Goal: Transaction & Acquisition: Purchase product/service

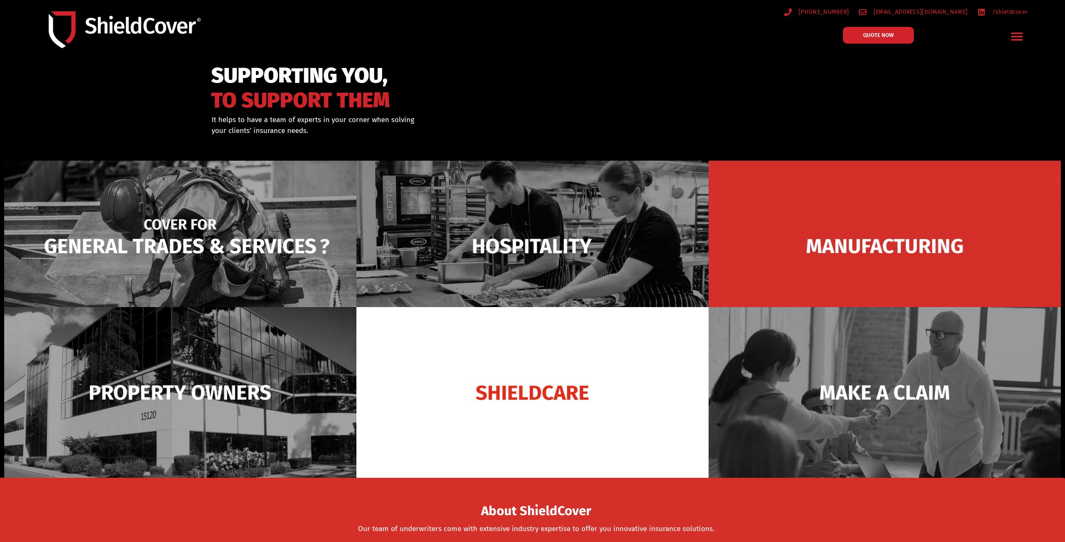
click at [236, 222] on img at bounding box center [180, 246] width 352 height 171
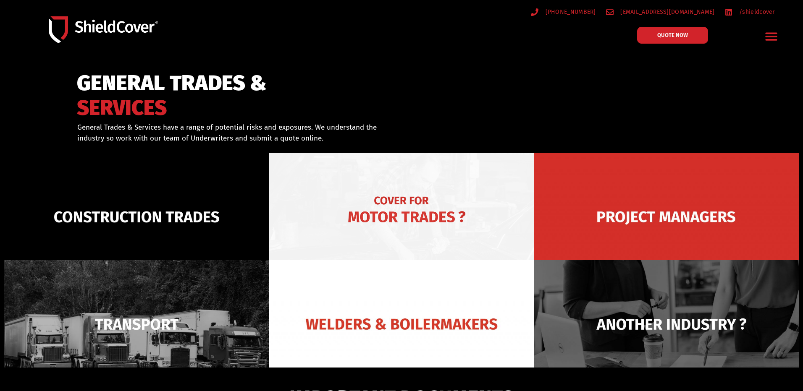
click at [407, 235] on img at bounding box center [401, 217] width 265 height 128
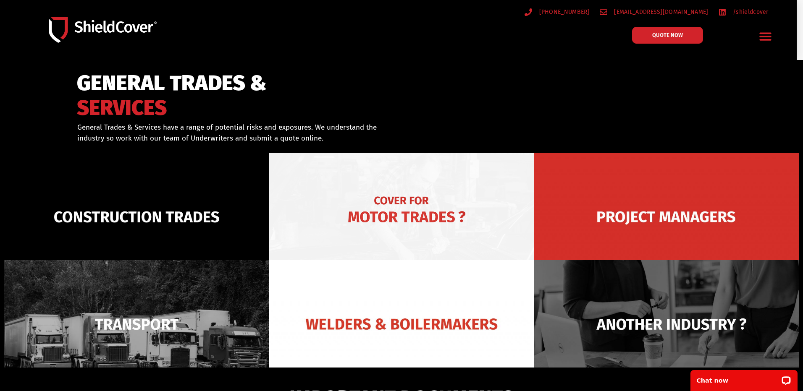
click at [397, 193] on img at bounding box center [401, 217] width 265 height 128
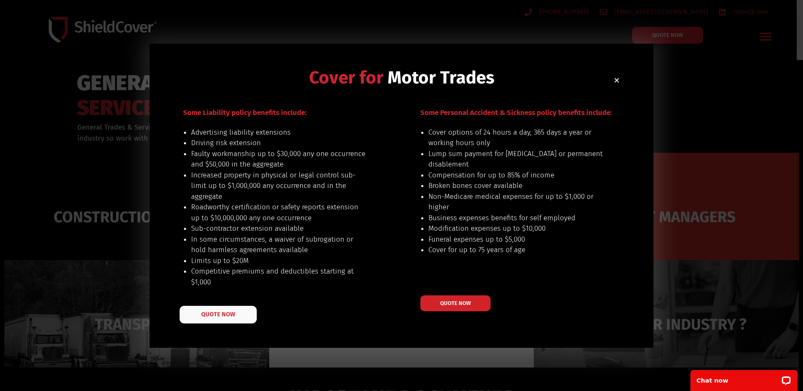
click at [225, 316] on span "QUOTE NOW" at bounding box center [218, 314] width 34 height 6
